Goal: Use online tool/utility: Use online tool/utility

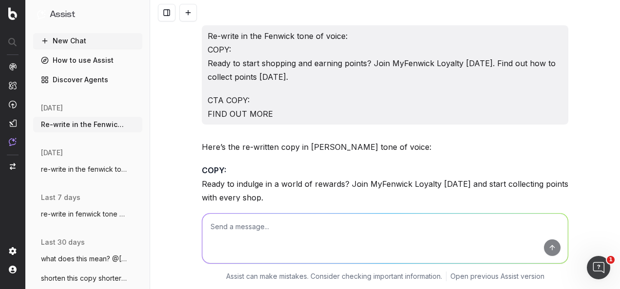
scroll to position [3113, 0]
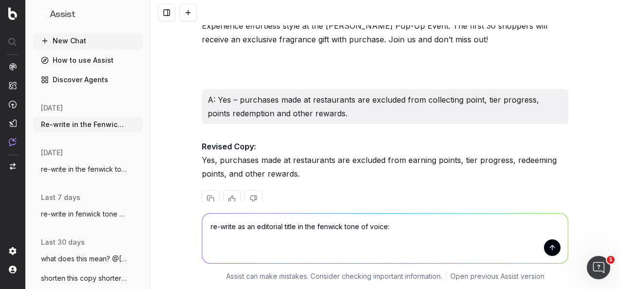
type textarea "re-write as an editorial title in the fenwick tone of voice: The Lip Oil Factor…"
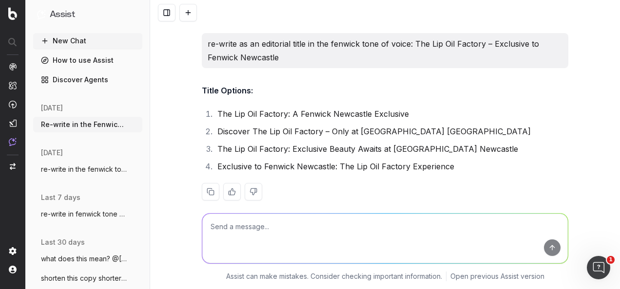
scroll to position [3304, 0]
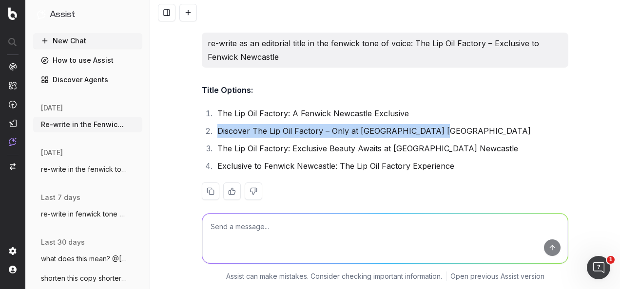
drag, startPoint x: 434, startPoint y: 115, endPoint x: 211, endPoint y: 115, distance: 223.7
click at [214, 124] on li "Discover The Lip Oil Factory – Only at [GEOGRAPHIC_DATA] [GEOGRAPHIC_DATA]" at bounding box center [391, 131] width 354 height 14
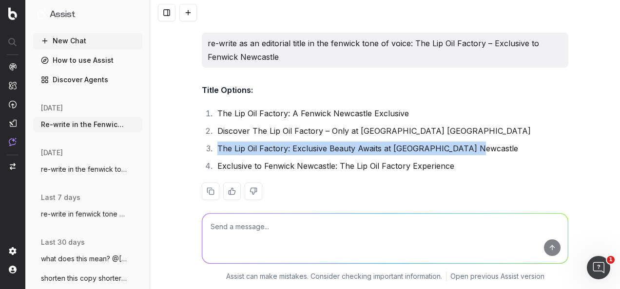
drag, startPoint x: 433, startPoint y: 136, endPoint x: 214, endPoint y: 134, distance: 218.8
click at [214, 142] on li "The Lip Oil Factory: Exclusive Beauty Awaits at [GEOGRAPHIC_DATA] Newcastle" at bounding box center [391, 149] width 354 height 14
copy li "The Lip Oil Factory: Exclusive Beauty Awaits at [GEOGRAPHIC_DATA] Newcastle"
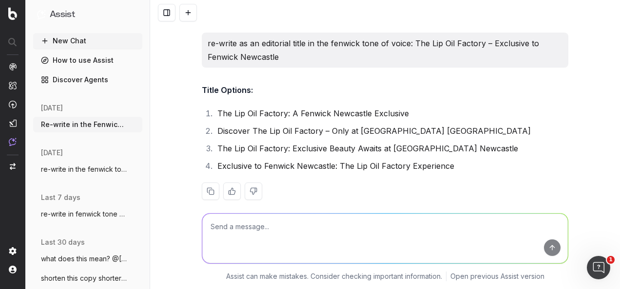
click at [250, 221] on textarea at bounding box center [384, 239] width 365 height 50
type textarea "r"
paste textarea "The Lip Oil Factory – Exclusive to Fenwick Newcastle Step into the viral Lip Oi…"
type textarea "Re-write in the Fenwick tone of voice: The Lip Oil Factory – Exclusive to Fenwi…"
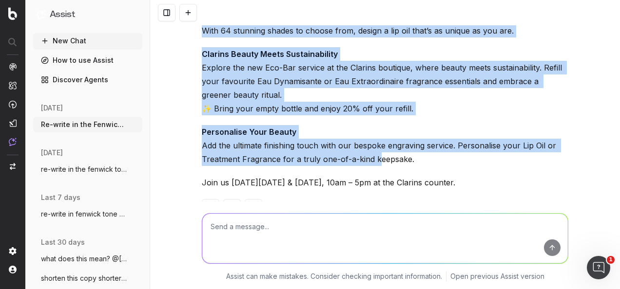
scroll to position [3717, 0]
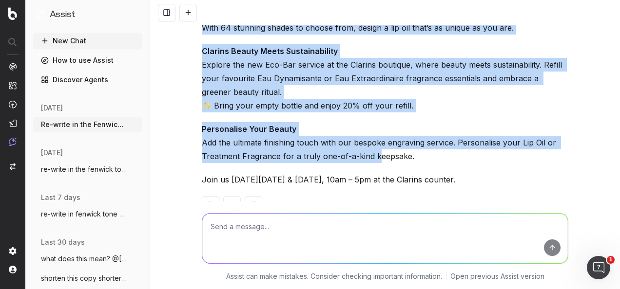
drag, startPoint x: 197, startPoint y: 71, endPoint x: 533, endPoint y: 146, distance: 344.0
copy div "The Lip Oil Factory – Exclusive to Fenwick Newcastle Step into the sensational …"
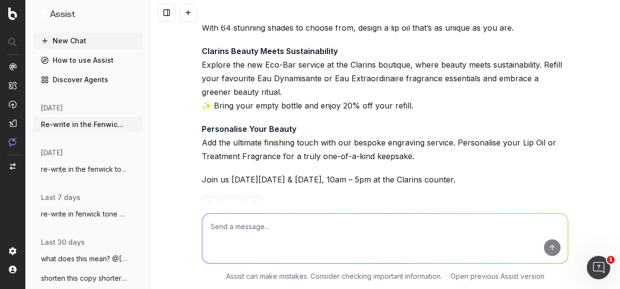
click at [249, 241] on textarea at bounding box center [384, 239] width 365 height 50
type textarea "re-write without emojis"
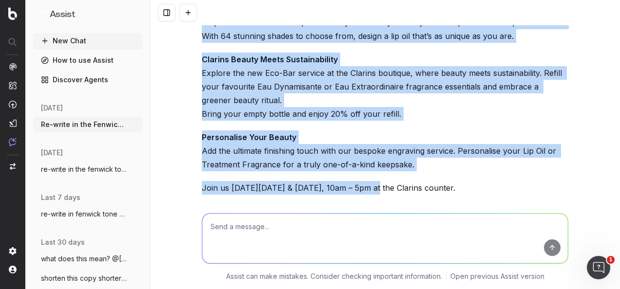
scroll to position [3990, 0]
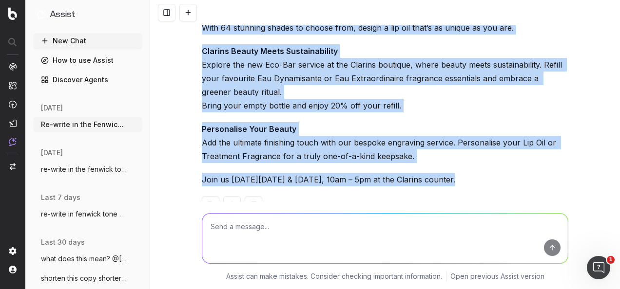
drag, startPoint x: 199, startPoint y: 85, endPoint x: 366, endPoint y: 163, distance: 185.1
click at [366, 163] on div "The Lip Oil Factory – Exclusive to Fenwick Newcastle Step into the sensational …" at bounding box center [385, 112] width 366 height 236
copy div "Step into the sensational Lip Oil Factory and craft your very own bespoke Clari…"
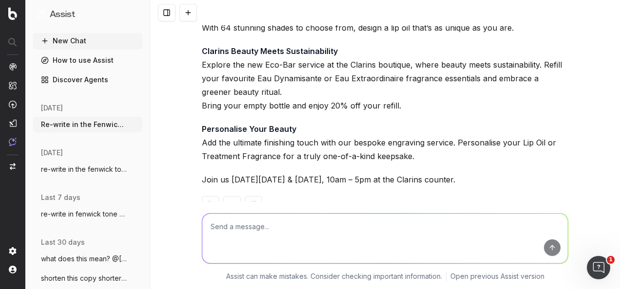
click at [303, 251] on textarea at bounding box center [384, 239] width 365 height 50
paste textarea "Join us [DATE][DATE] & [DATE], 10am – 5pm at the Clarins counter at [GEOGRAPHIC…"
type textarea "sound clear: Join us [DATE][DATE] & [DATE], 10am – 5pm at the Clarins counter a…"
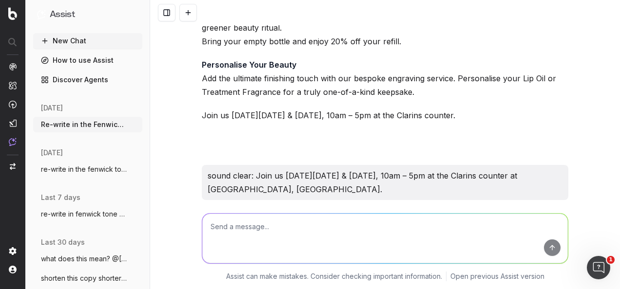
scroll to position [4111, 0]
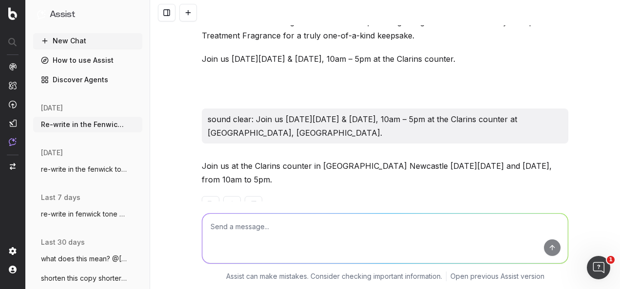
drag, startPoint x: 267, startPoint y: 150, endPoint x: 186, endPoint y: 133, distance: 82.8
click at [186, 133] on div "Re-write in the Fenwick tone of voice: COPY: Ready to start shopping and earnin…" at bounding box center [385, 144] width 470 height 289
copy p "Join us at the Clarins counter in [GEOGRAPHIC_DATA] Newcastle [DATE][DATE] and …"
click at [274, 232] on textarea at bounding box center [384, 239] width 365 height 50
paste textarea "Write wirdget copy based on the above."
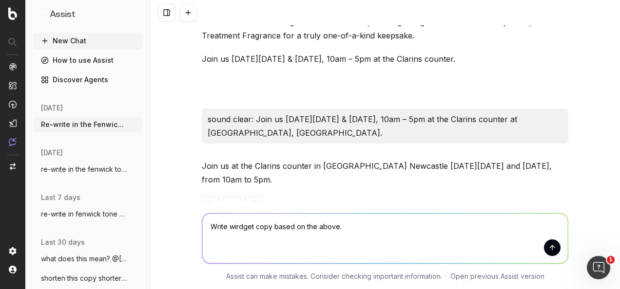
drag, startPoint x: 235, startPoint y: 224, endPoint x: 250, endPoint y: 252, distance: 31.8
click at [235, 224] on textarea "Write wirdget copy based on the above." at bounding box center [384, 239] width 365 height 50
type textarea "Write widget copy based on the above."
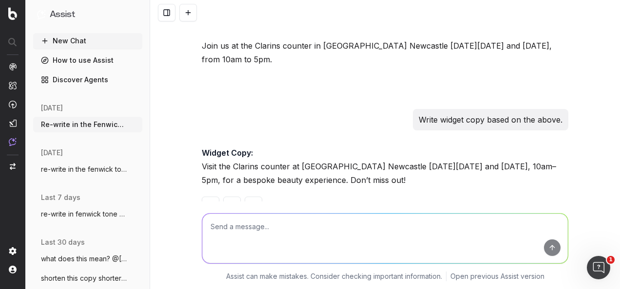
scroll to position [4232, 0]
drag, startPoint x: 421, startPoint y: 153, endPoint x: 197, endPoint y: 136, distance: 224.8
copy p "Visit the Clarins counter at [GEOGRAPHIC_DATA] Newcastle [DATE][DATE] and [DATE…"
